Goal: Transaction & Acquisition: Purchase product/service

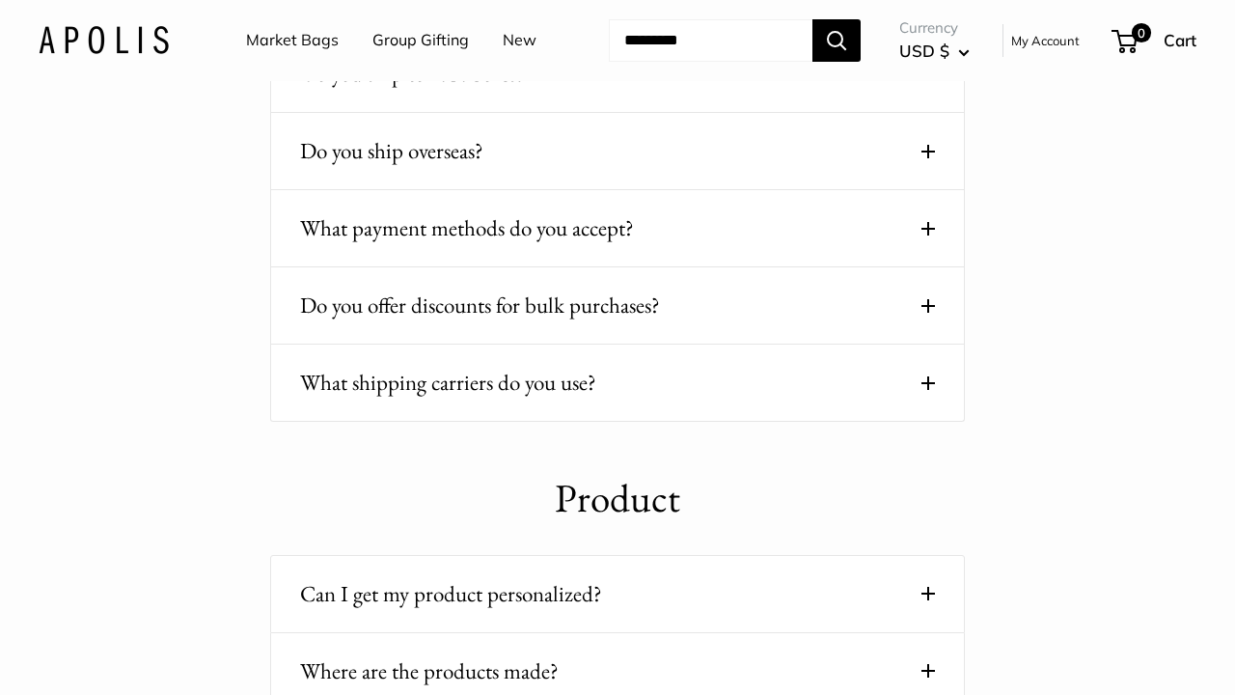
scroll to position [1118, 0]
